Goal: Navigation & Orientation: Find specific page/section

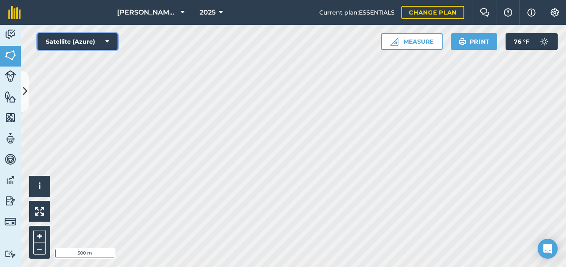
click at [105, 40] on icon at bounding box center [107, 41] width 4 height 8
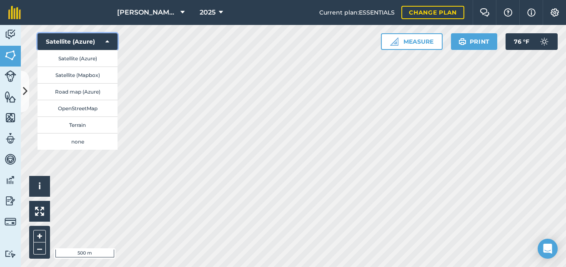
click at [105, 40] on icon at bounding box center [107, 41] width 4 height 8
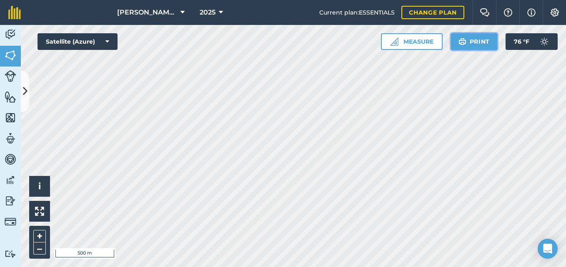
click at [477, 42] on button "Print" at bounding box center [474, 41] width 47 height 17
click at [12, 122] on img at bounding box center [11, 118] width 12 height 12
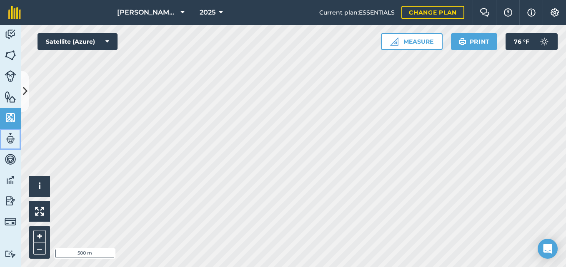
click at [9, 136] on img at bounding box center [11, 138] width 12 height 12
click at [11, 118] on img at bounding box center [11, 118] width 12 height 12
click at [8, 164] on img at bounding box center [11, 159] width 12 height 12
click at [9, 180] on img at bounding box center [11, 180] width 12 height 12
click at [13, 200] on img at bounding box center [11, 201] width 12 height 12
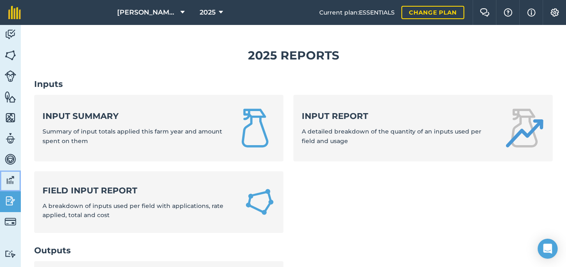
click at [10, 180] on img at bounding box center [11, 180] width 12 height 12
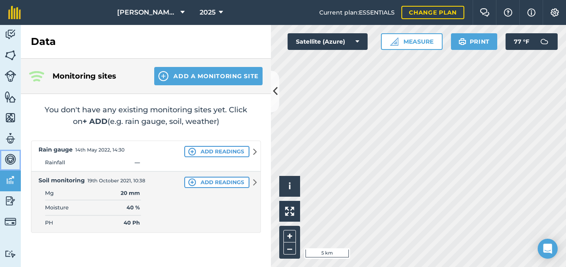
click at [9, 164] on img at bounding box center [11, 159] width 12 height 12
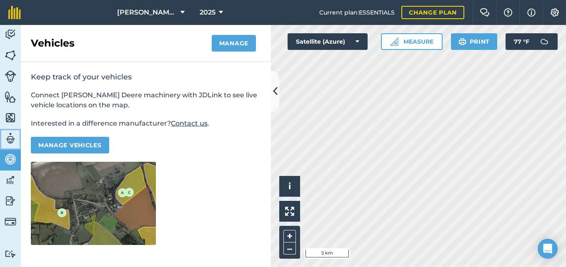
click at [13, 132] on img at bounding box center [11, 138] width 12 height 12
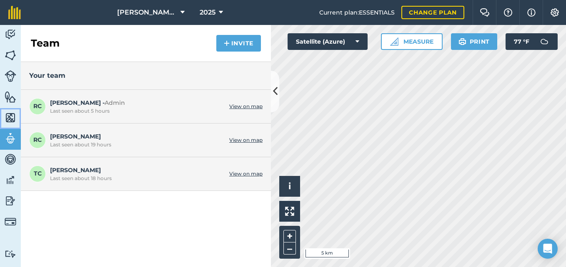
click at [11, 114] on img at bounding box center [11, 118] width 12 height 12
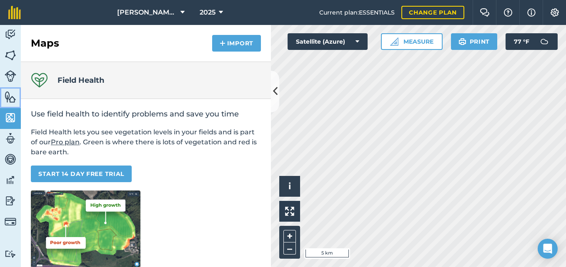
click at [10, 95] on img at bounding box center [11, 97] width 12 height 12
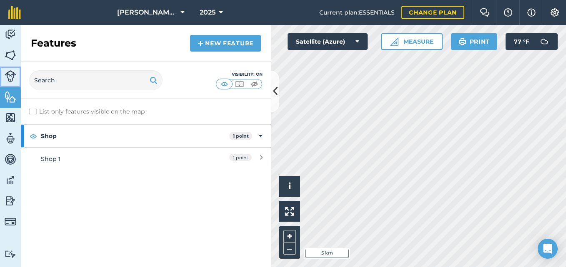
click at [11, 75] on img at bounding box center [11, 76] width 12 height 12
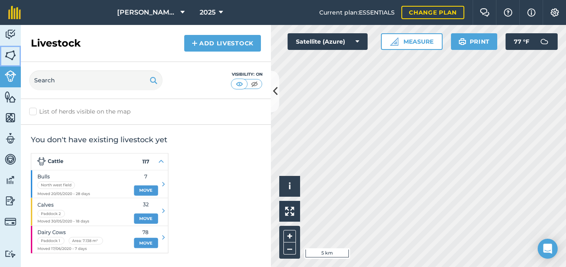
click at [15, 55] on img at bounding box center [11, 55] width 12 height 12
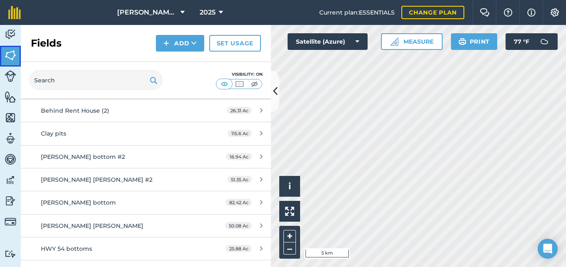
scroll to position [155, 0]
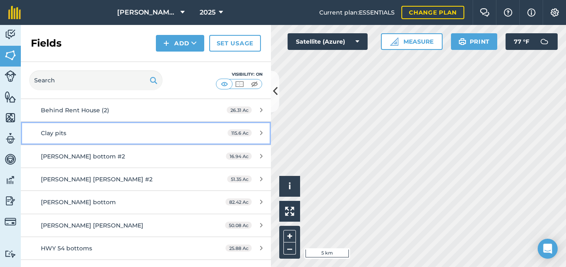
click at [96, 132] on div "Clay pits" at bounding box center [119, 133] width 157 height 9
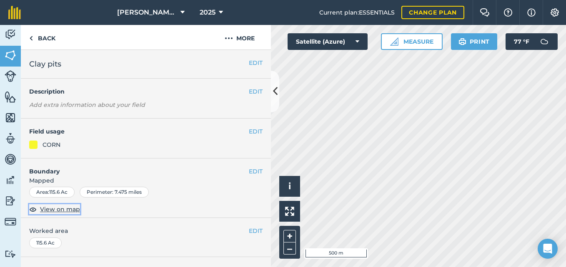
click at [58, 211] on span "View on map" at bounding box center [60, 209] width 40 height 9
click at [474, 43] on button "Print" at bounding box center [474, 41] width 47 height 17
